Goal: Use online tool/utility

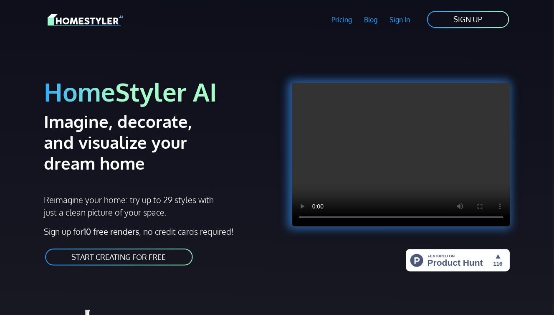
click at [126, 255] on link "START CREATING FOR FREE" at bounding box center [119, 257] width 150 height 19
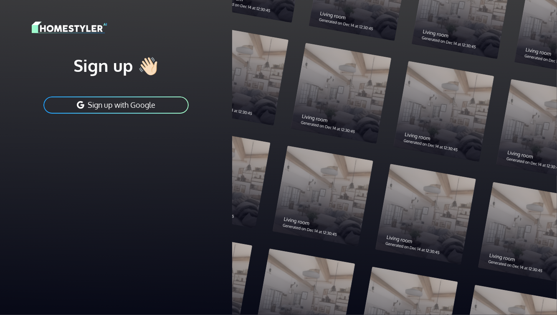
click at [109, 103] on button "Sign up with Google" at bounding box center [116, 105] width 147 height 19
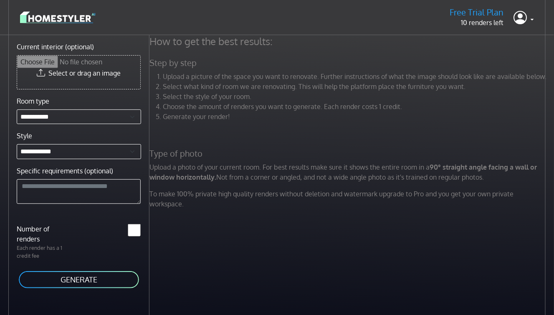
click at [77, 73] on input "Current interior (optional)" at bounding box center [78, 72] width 123 height 33
type input "**********"
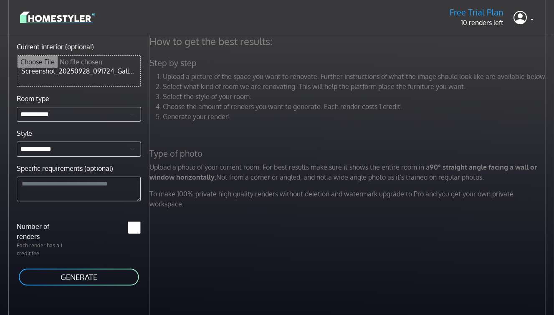
click at [83, 271] on button "GENERATE" at bounding box center [79, 277] width 122 height 19
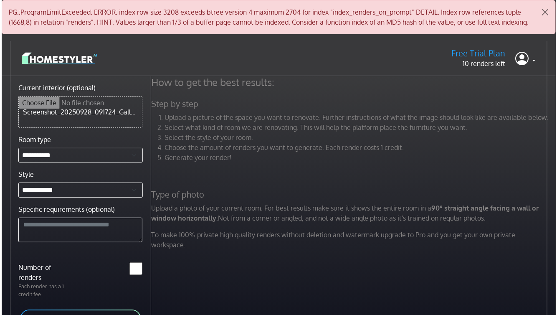
scroll to position [76, 0]
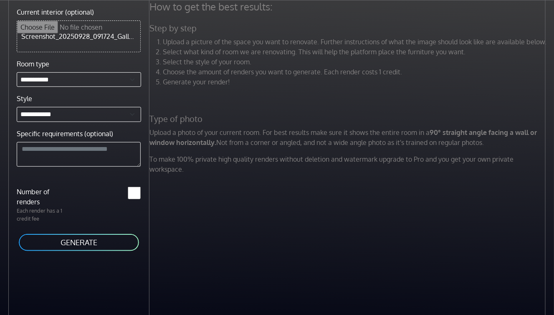
click at [86, 233] on button "GENERATE" at bounding box center [79, 242] width 122 height 19
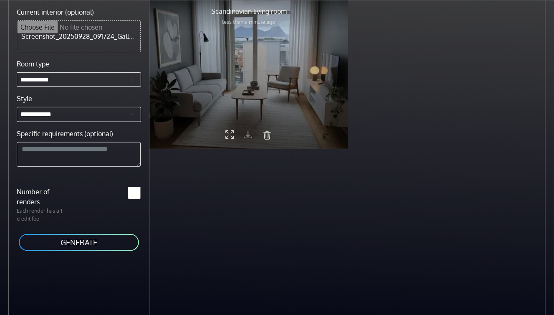
click at [234, 122] on div at bounding box center [249, 74] width 199 height 149
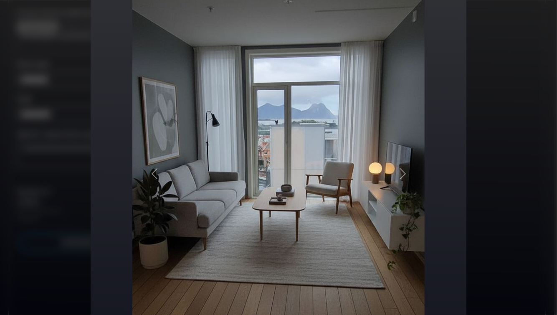
scroll to position [176, 0]
click at [401, 173] on span "button" at bounding box center [403, 174] width 13 height 13
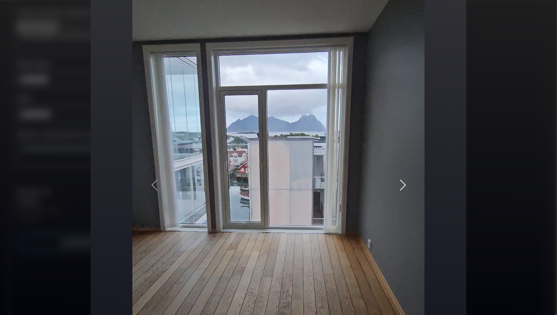
click at [402, 186] on span "button" at bounding box center [403, 184] width 13 height 13
